Goal: Complete application form: Complete application form

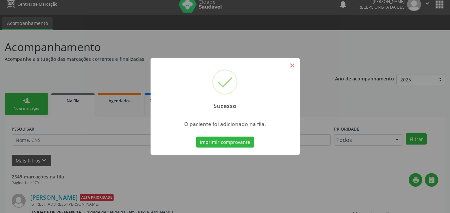
scroll to position [6, 0]
click at [292, 63] on button "×" at bounding box center [292, 65] width 11 height 11
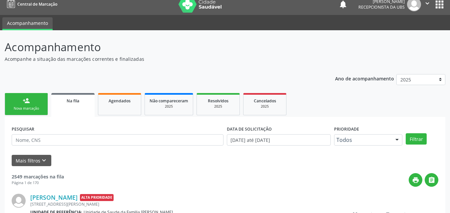
click at [28, 103] on div "person_add" at bounding box center [26, 100] width 7 height 7
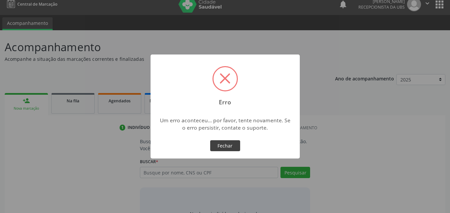
click at [224, 147] on button "Fechar" at bounding box center [225, 145] width 30 height 11
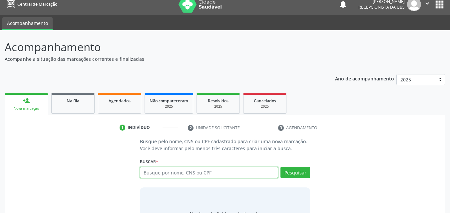
click at [191, 171] on input "text" at bounding box center [209, 172] width 138 height 11
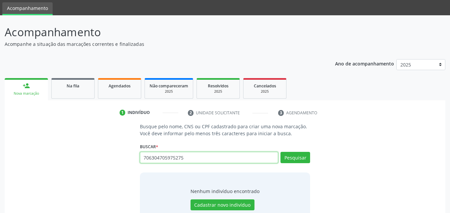
scroll to position [43, 0]
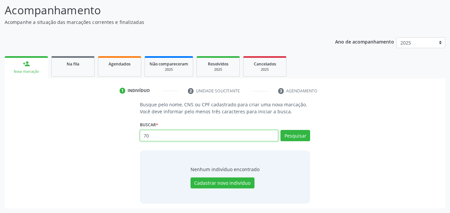
type input "7"
paste input "706304705976275"
type input "706304705976275"
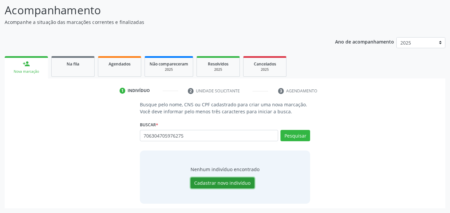
click at [228, 184] on button "Cadastrar novo indivíduo" at bounding box center [222, 183] width 64 height 11
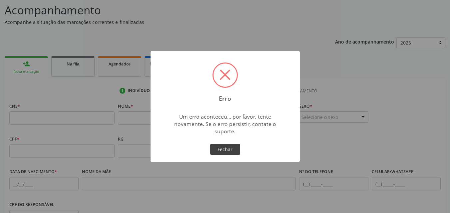
click at [217, 148] on button "Fechar" at bounding box center [225, 149] width 30 height 11
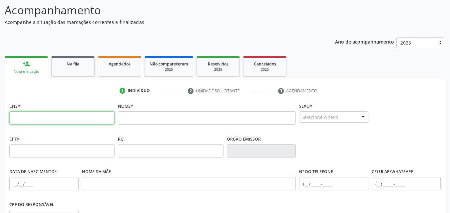
click at [16, 118] on input "text" at bounding box center [61, 118] width 105 height 13
paste input "706 3047 0597 6275"
type input "706 3047 0597 6275"
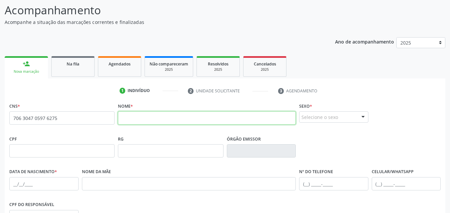
click at [178, 117] on input "text" at bounding box center [207, 118] width 178 height 13
paste input "DA CONCEIÇÃO"
type input "[PERSON_NAME]"
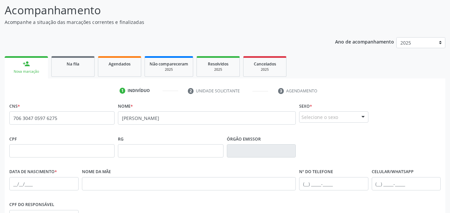
click at [330, 120] on div "Selecione o sexo" at bounding box center [333, 117] width 69 height 11
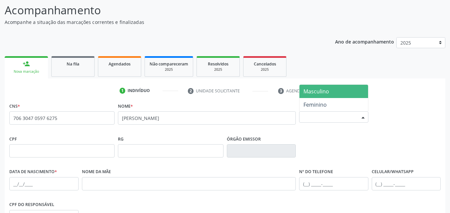
click at [317, 97] on span "Masculino" at bounding box center [333, 91] width 69 height 13
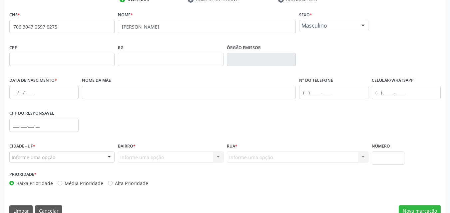
scroll to position [143, 0]
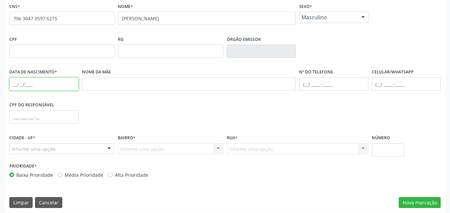
click at [31, 85] on input "text" at bounding box center [43, 84] width 69 height 13
paste input "[DATE]"
type input "[DATE]"
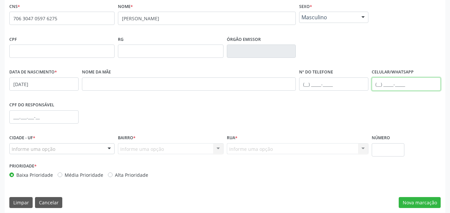
click at [389, 84] on input "text" at bounding box center [405, 84] width 69 height 13
type input "[PHONE_NUMBER]"
click at [63, 149] on div "Informe uma opção" at bounding box center [61, 148] width 105 height 11
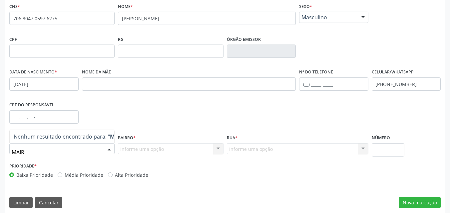
type input "MARI"
click at [136, 154] on div "Informe uma opção Nenhum resultado encontrado para: " " Nenhuma opção encontrad…" at bounding box center [170, 148] width 105 height 11
click at [136, 152] on div "Informe uma opção Nenhum resultado encontrado para: " " Nenhuma opção encontrad…" at bounding box center [170, 148] width 105 height 11
click at [137, 149] on div "Informe uma opção Nenhum resultado encontrado para: " " Nenhuma opção encontrad…" at bounding box center [170, 148] width 105 height 11
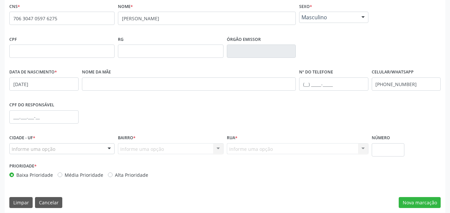
click at [137, 149] on div "Informe uma opção Nenhum resultado encontrado para: " " Nenhuma opção encontrad…" at bounding box center [170, 148] width 105 height 11
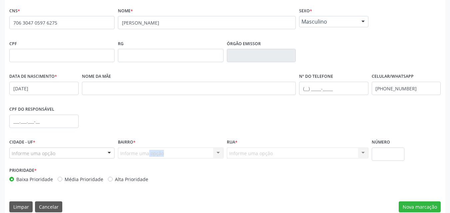
scroll to position [110, 0]
